Goal: Book appointment/travel/reservation

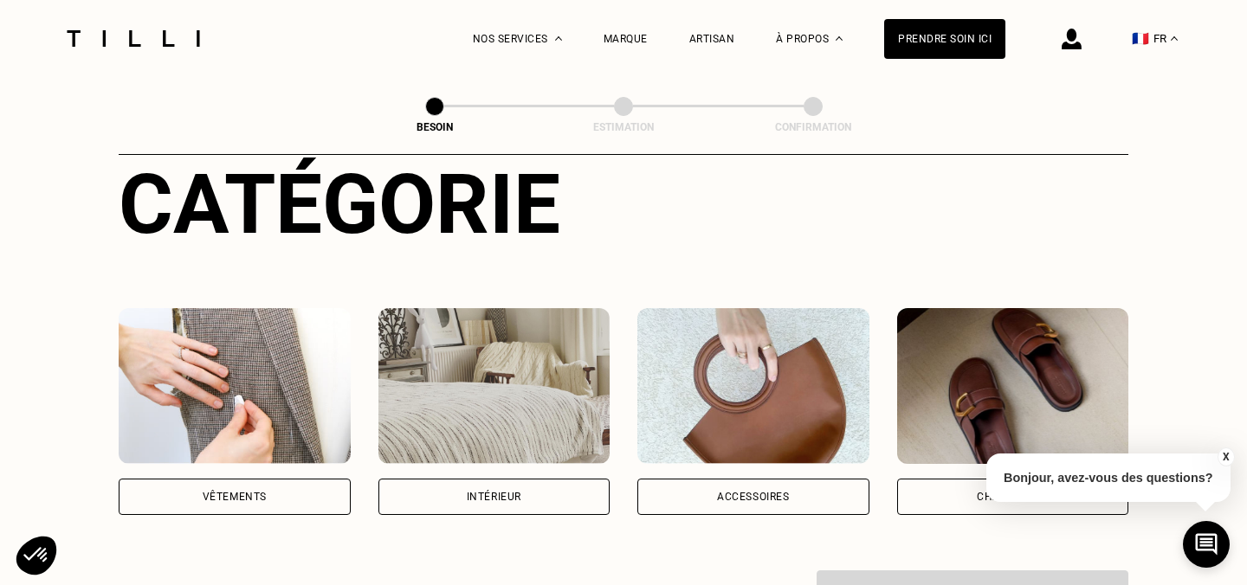
scroll to position [262, 0]
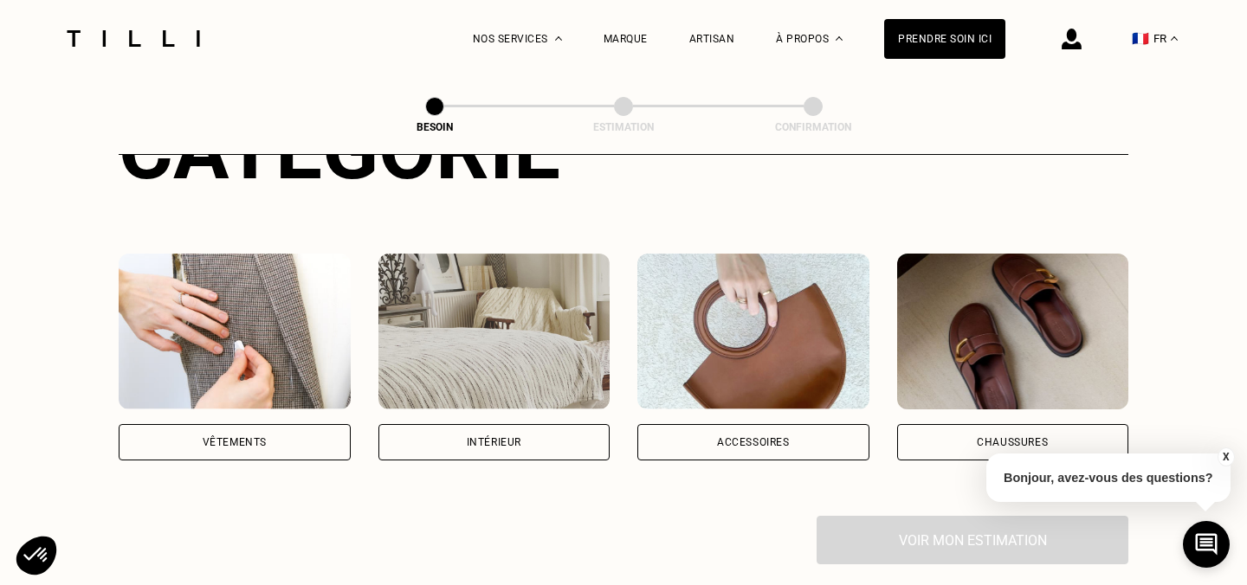
click at [255, 429] on div "Vêtements" at bounding box center [235, 442] width 232 height 36
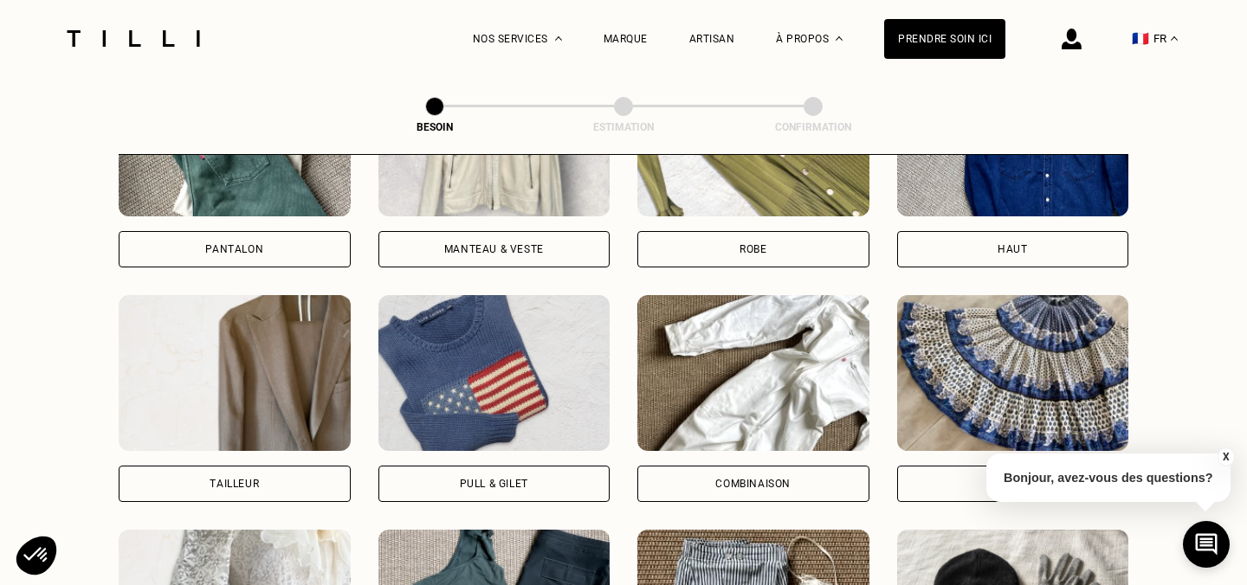
scroll to position [960, 0]
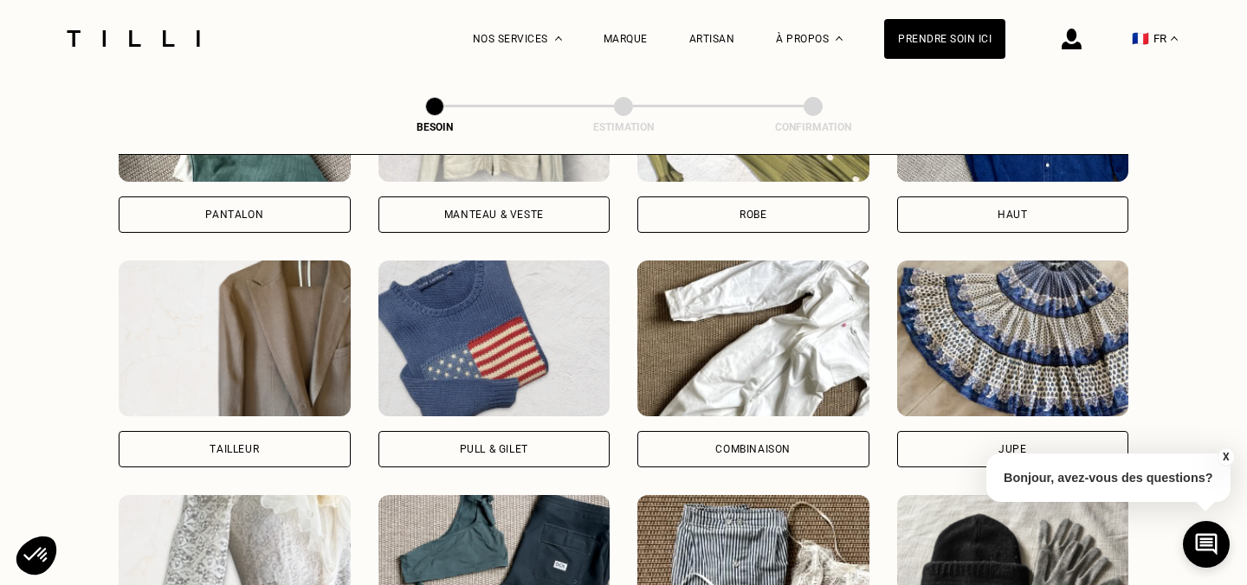
click at [743, 197] on div "Robe" at bounding box center [753, 215] width 232 height 36
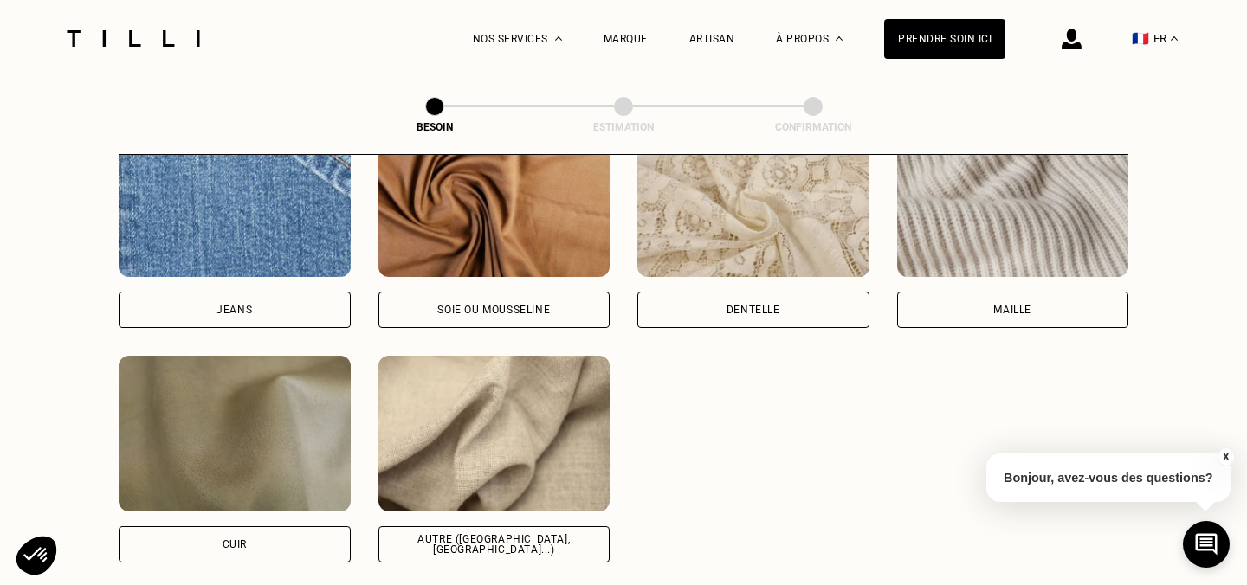
scroll to position [1935, 0]
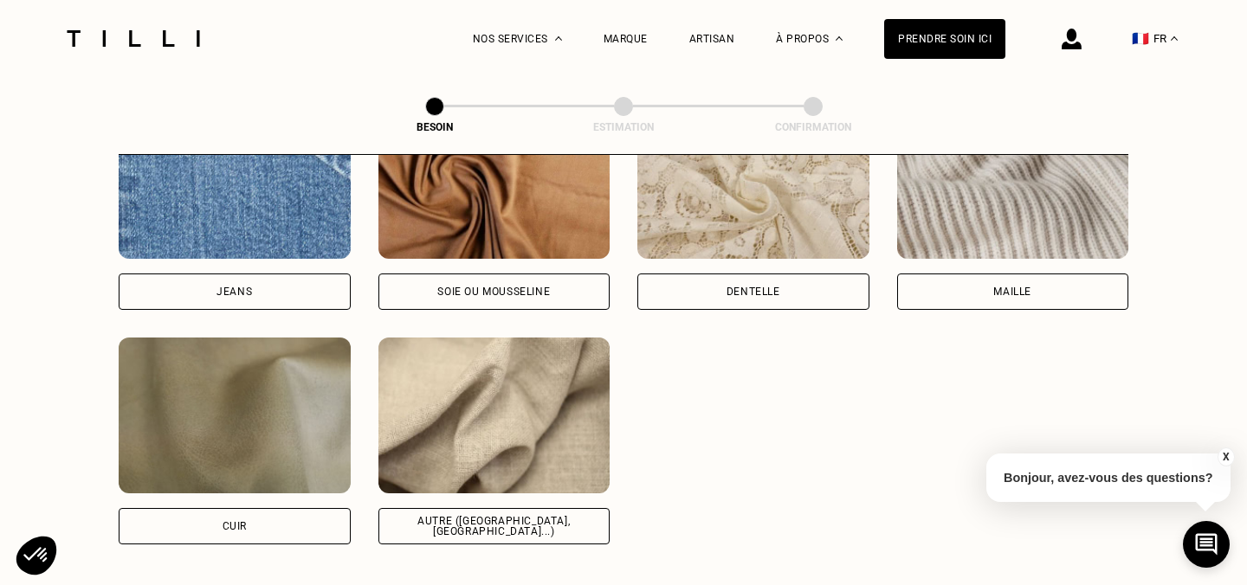
click at [486, 516] on div "Autre ([GEOGRAPHIC_DATA], [GEOGRAPHIC_DATA]...)" at bounding box center [494, 526] width 203 height 21
select select "FR"
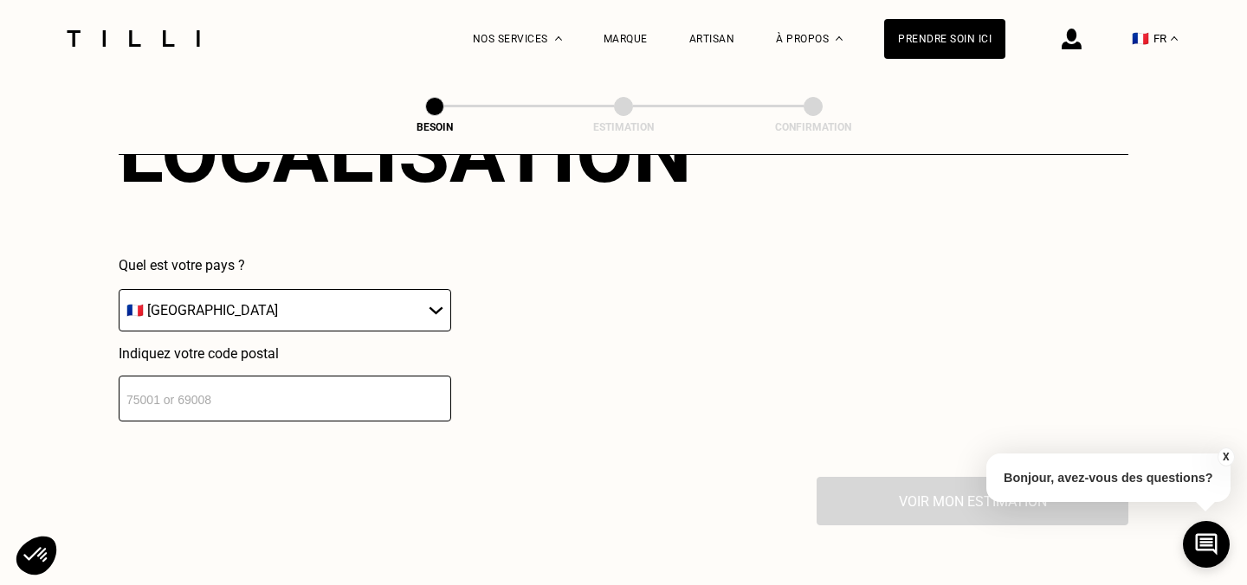
scroll to position [2491, 0]
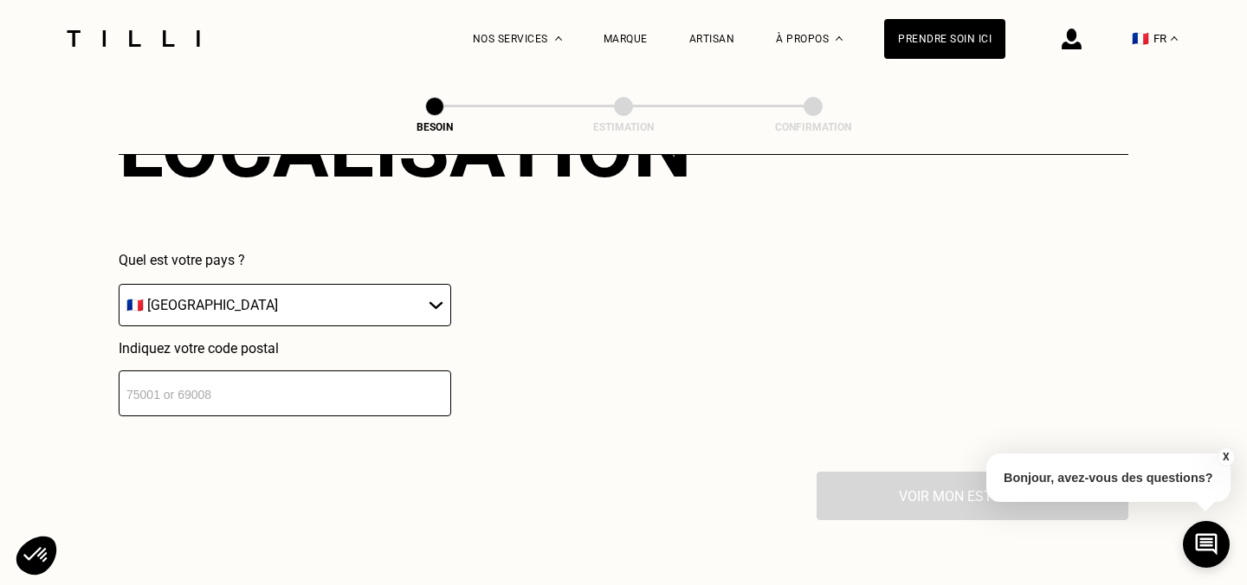
click at [334, 375] on input "number" at bounding box center [285, 394] width 333 height 46
type input "75008"
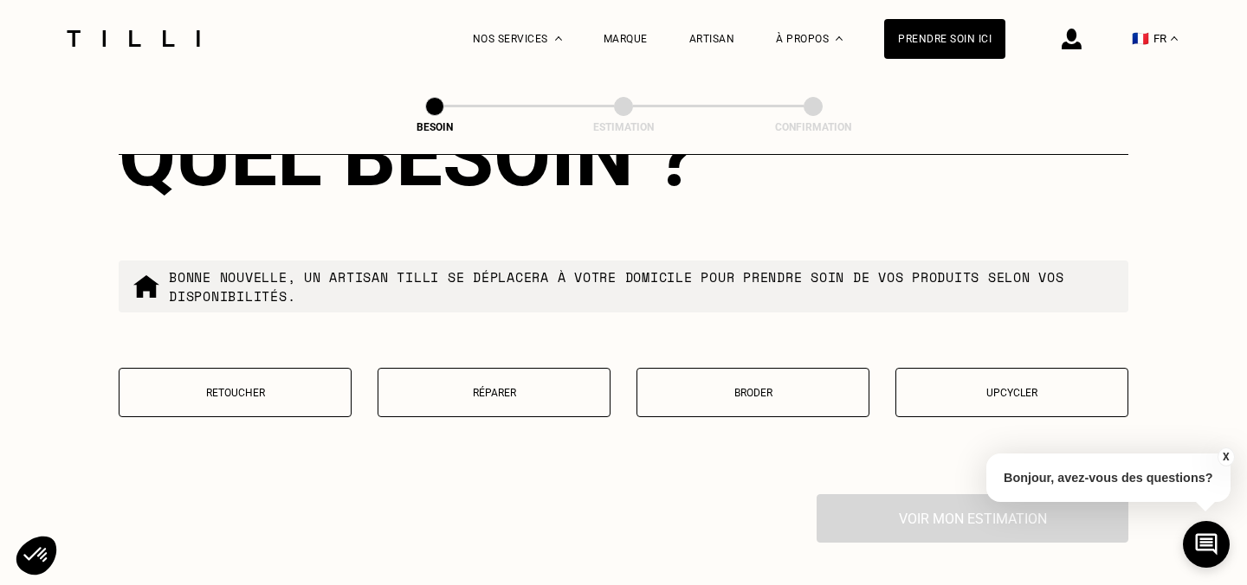
scroll to position [2915, 0]
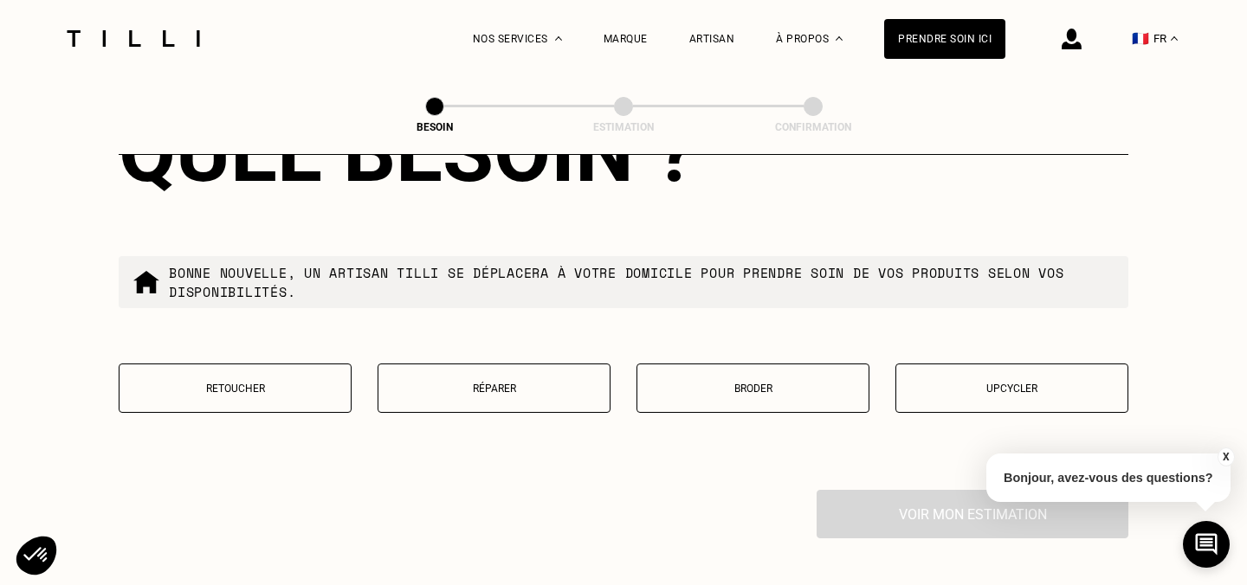
click at [240, 383] on p "Retoucher" at bounding box center [235, 389] width 214 height 12
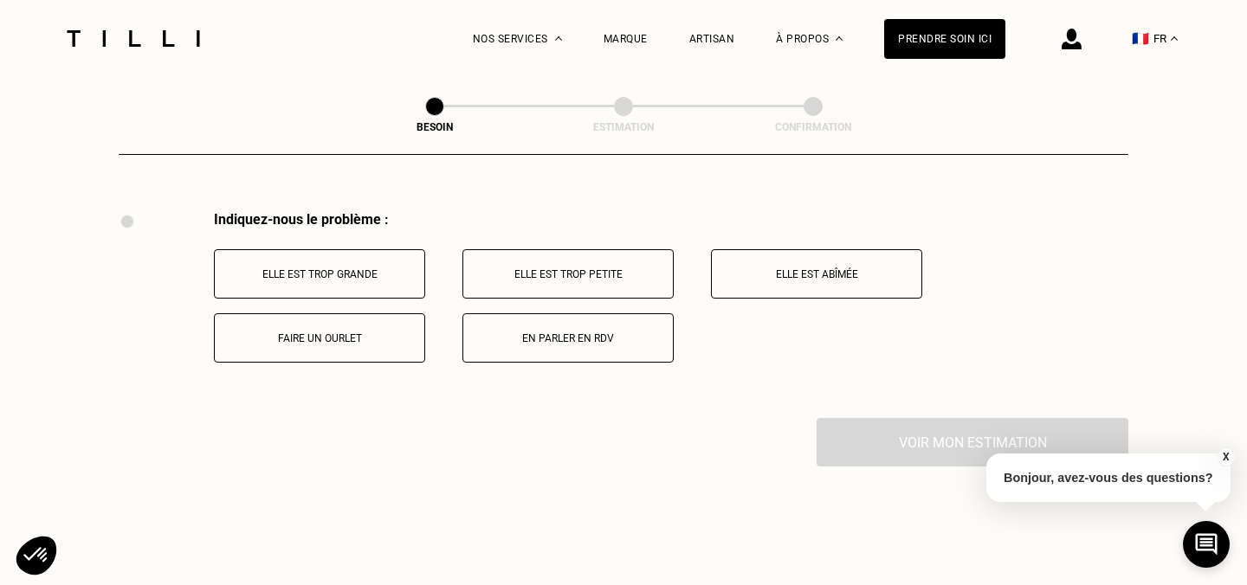
scroll to position [3195, 0]
click at [614, 331] on p "En parler en RDV" at bounding box center [568, 337] width 192 height 12
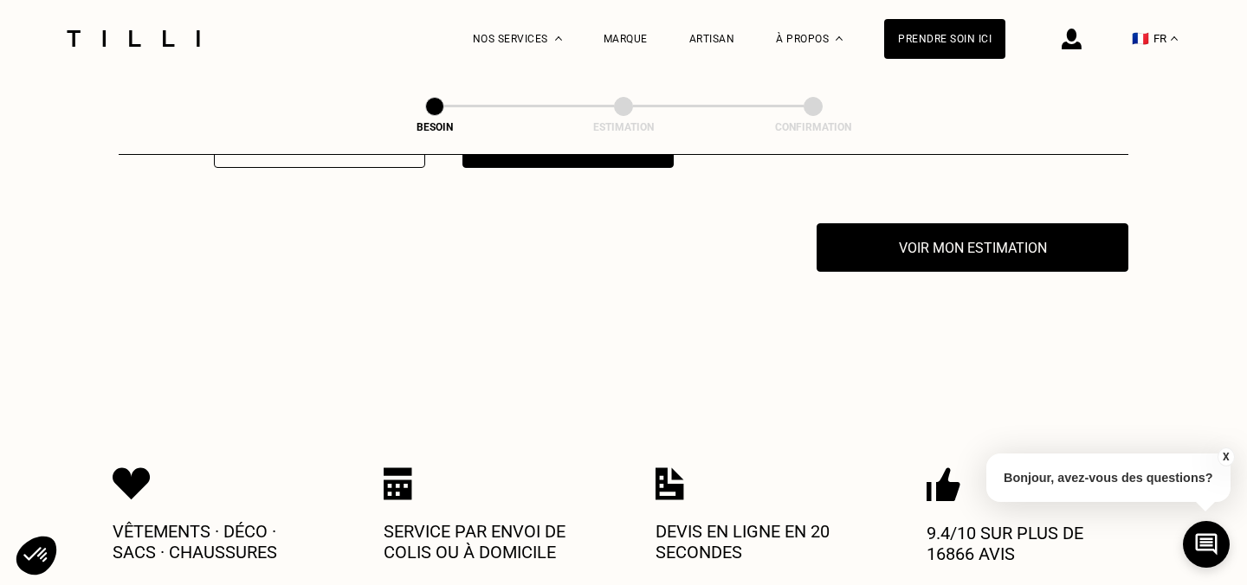
scroll to position [3400, 0]
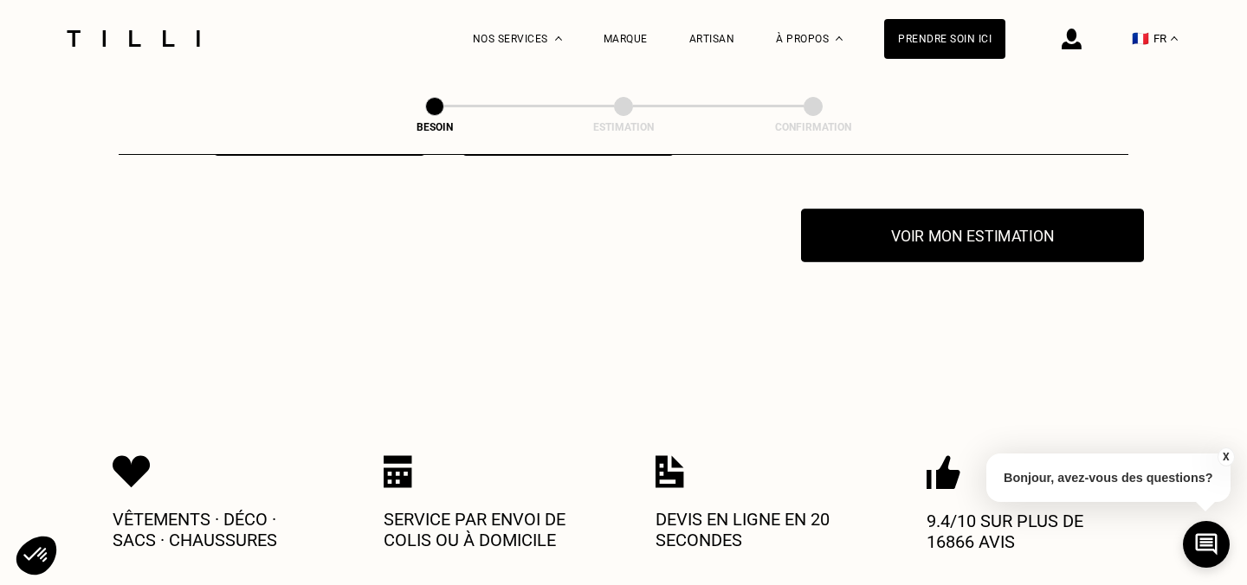
click at [841, 219] on button "Voir mon estimation" at bounding box center [972, 236] width 343 height 54
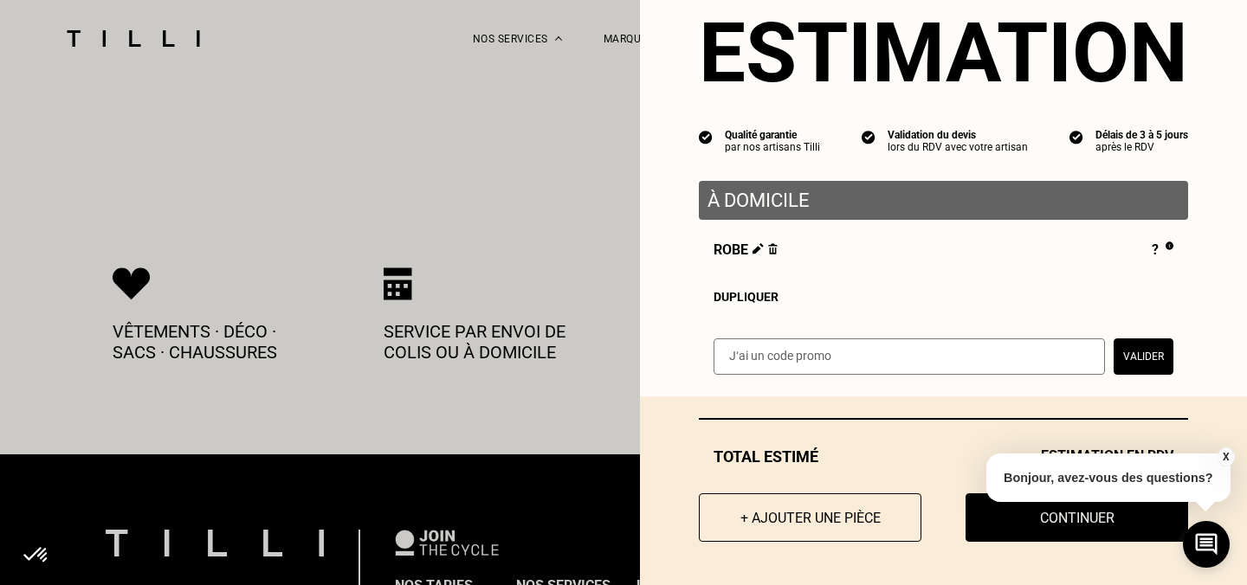
scroll to position [3589, 0]
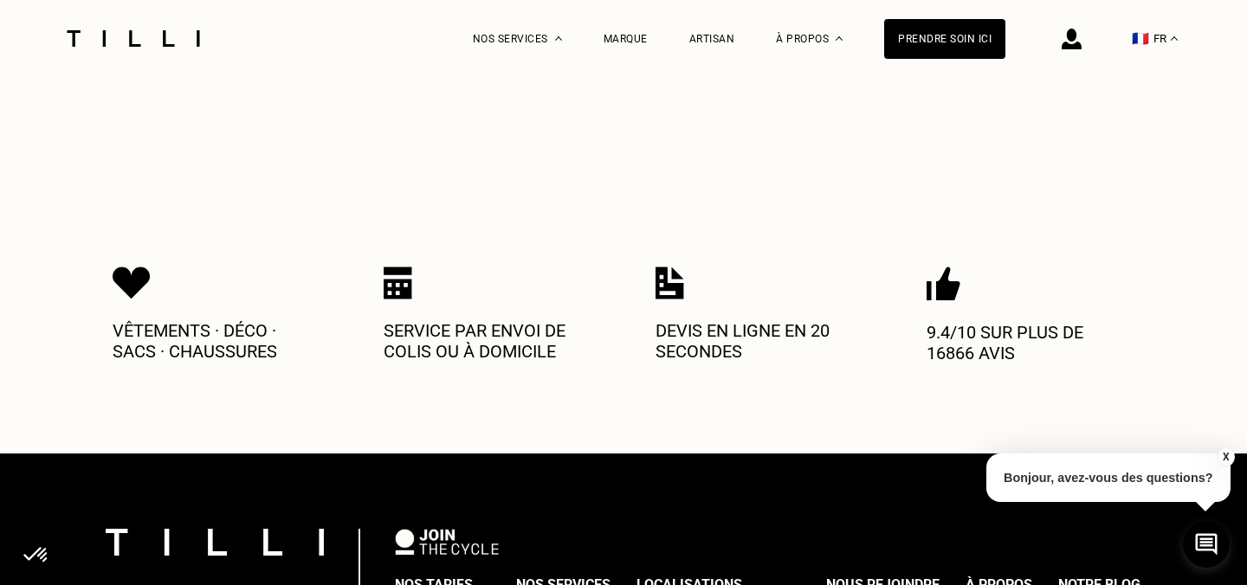
click at [1224, 460] on button "X" at bounding box center [1225, 457] width 17 height 19
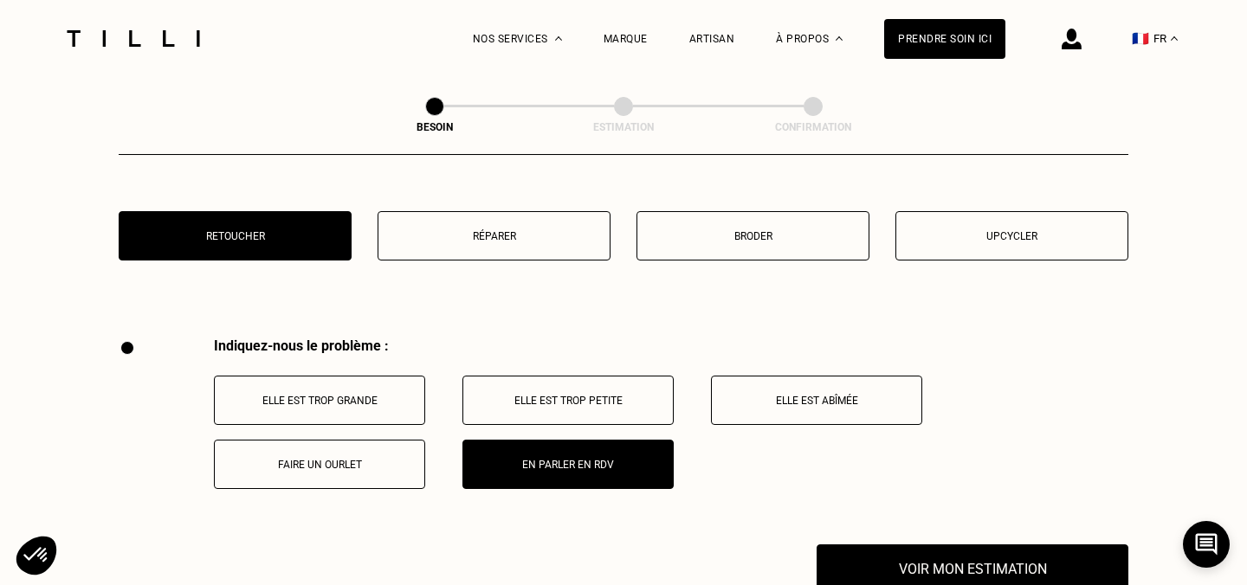
scroll to position [3247, 0]
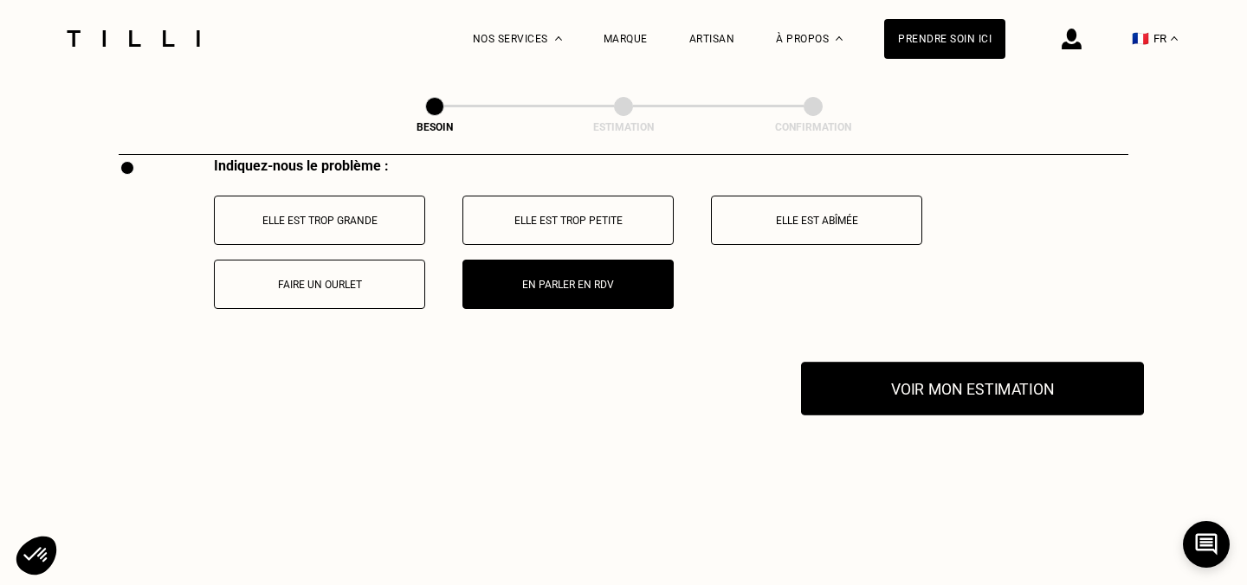
click at [993, 380] on button "Voir mon estimation" at bounding box center [972, 389] width 343 height 54
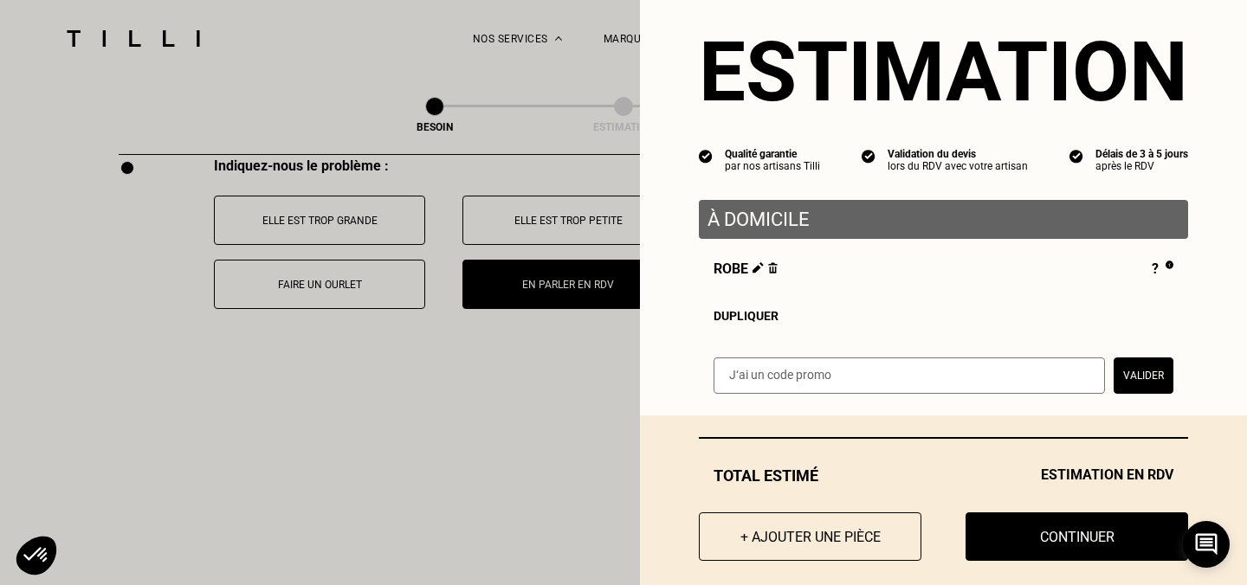
scroll to position [52, 0]
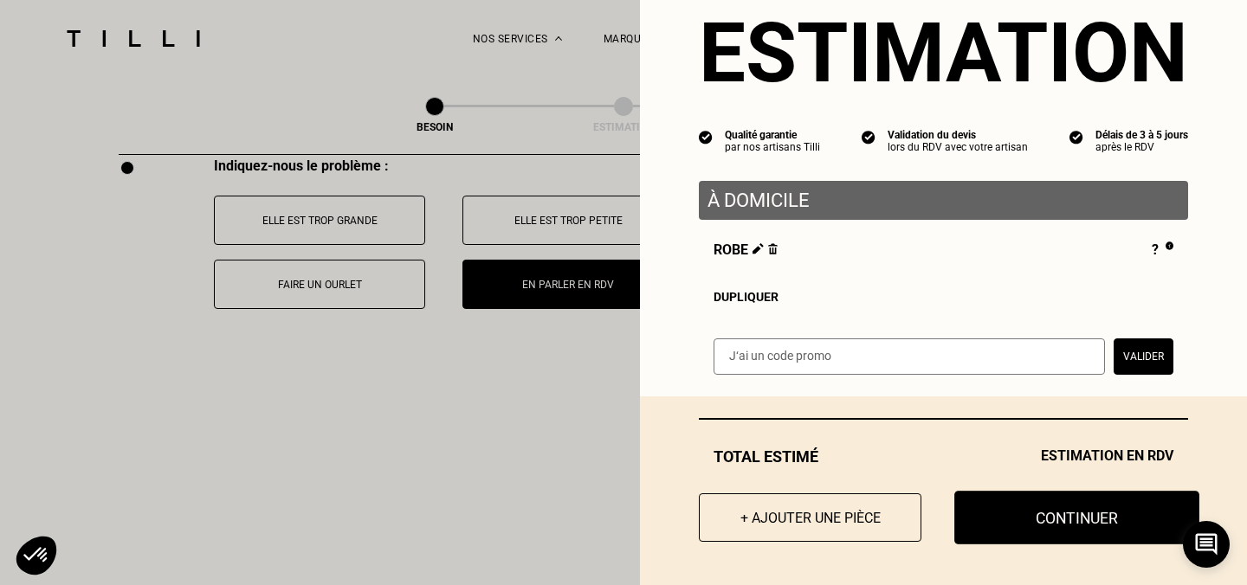
click at [1012, 506] on button "Continuer" at bounding box center [1076, 518] width 245 height 54
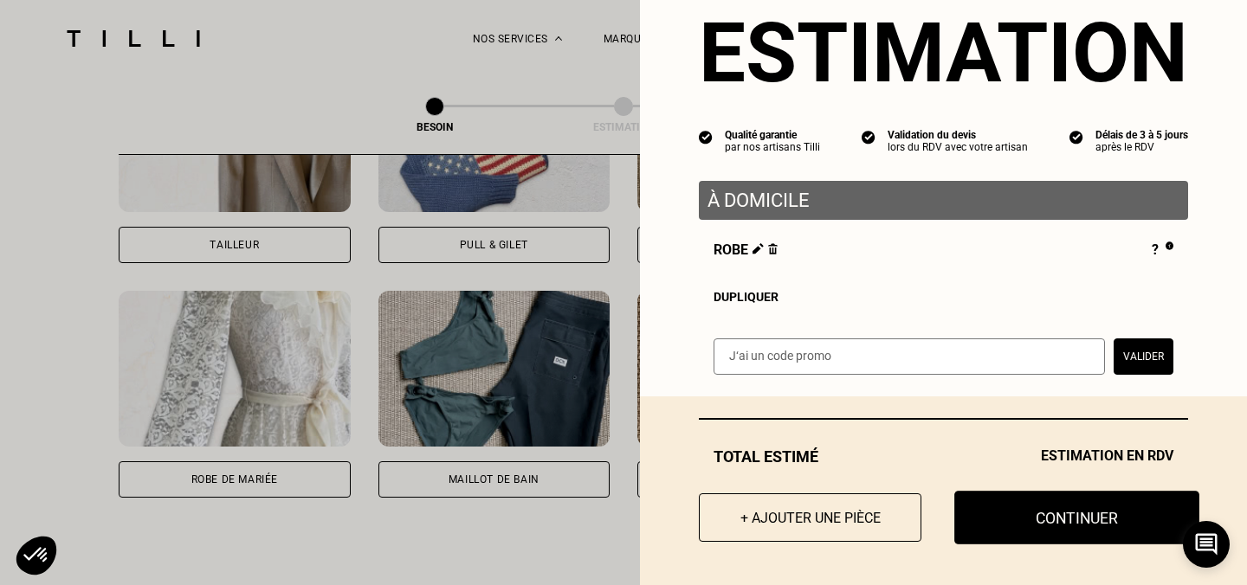
scroll to position [3, 0]
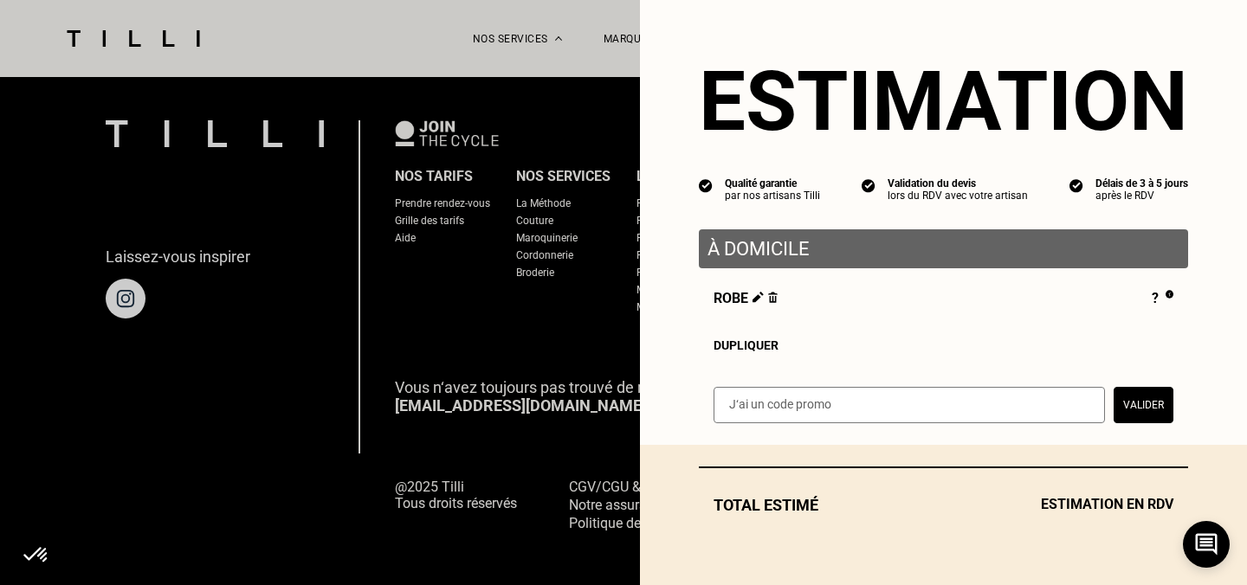
select select "FR"
